Goal: Find specific page/section: Find specific page/section

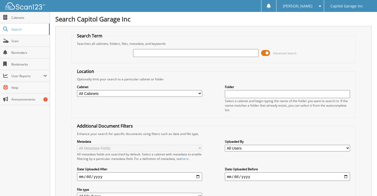
click at [141, 53] on input "text" at bounding box center [195, 53] width 125 height 8
type input "19789"
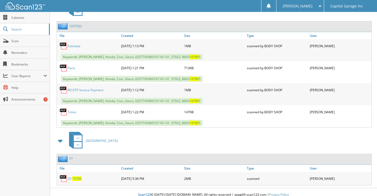
scroll to position [350, 0]
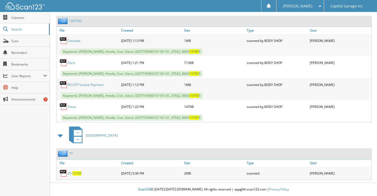
click at [72, 173] on span "19789" at bounding box center [76, 173] width 9 height 4
